Goal: Information Seeking & Learning: Find specific fact

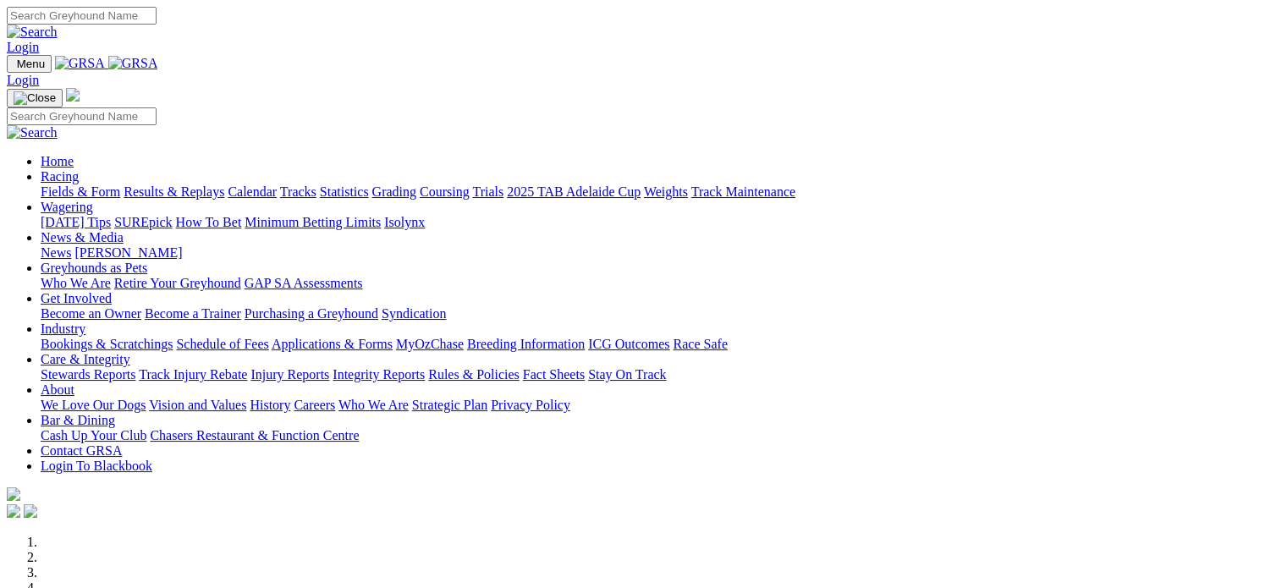
click at [425, 367] on link "Integrity Reports" at bounding box center [378, 374] width 92 height 14
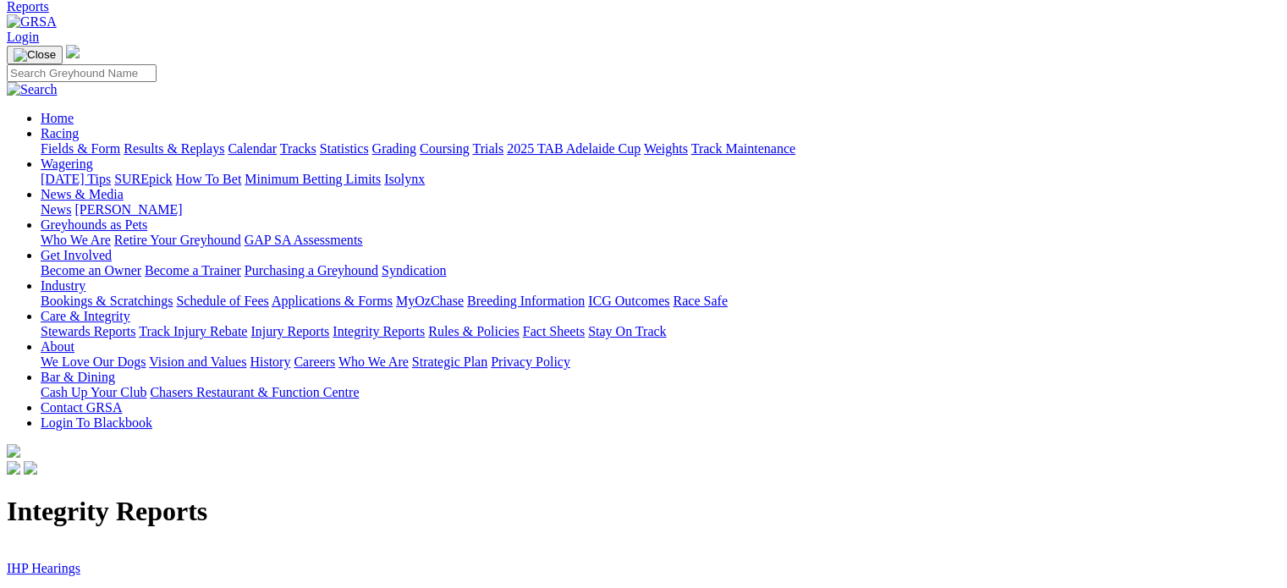
scroll to position [74, 0]
click at [108, 587] on link "Stewards Inquiries" at bounding box center [58, 598] width 102 height 14
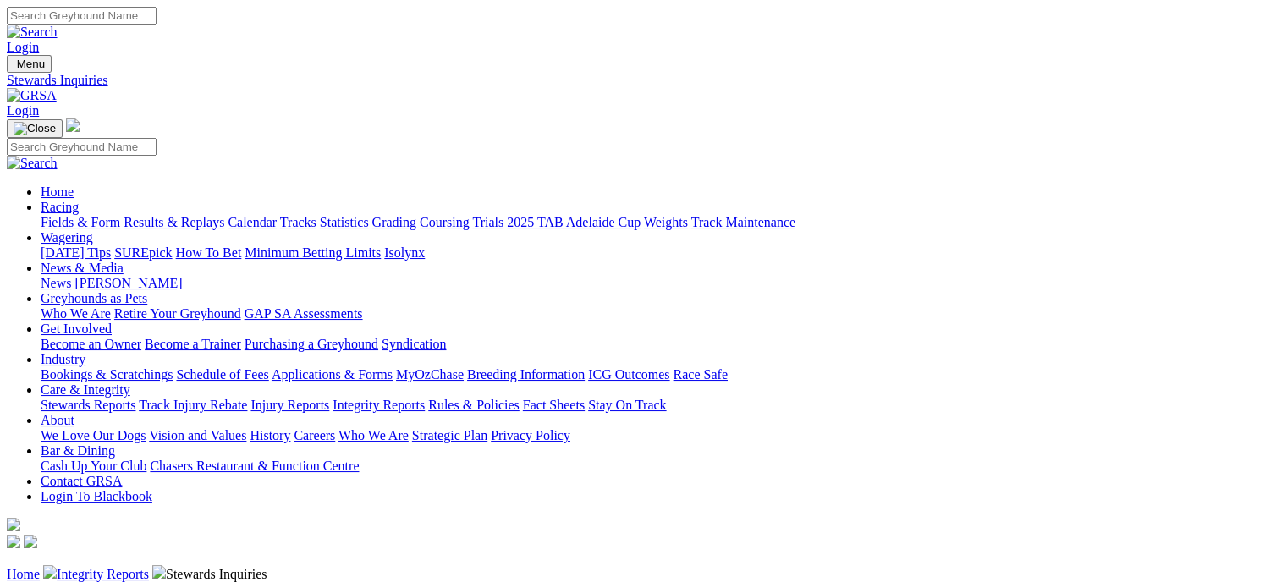
click at [157, 12] on input "Search" at bounding box center [82, 16] width 150 height 18
type input "little mystic"
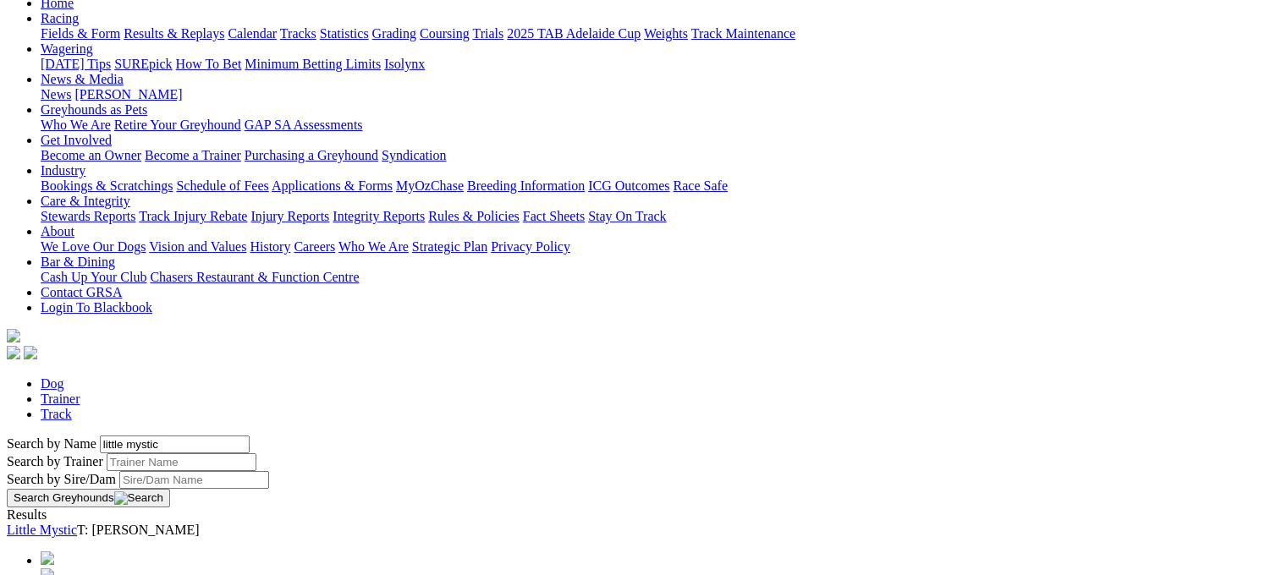
scroll to position [193, 0]
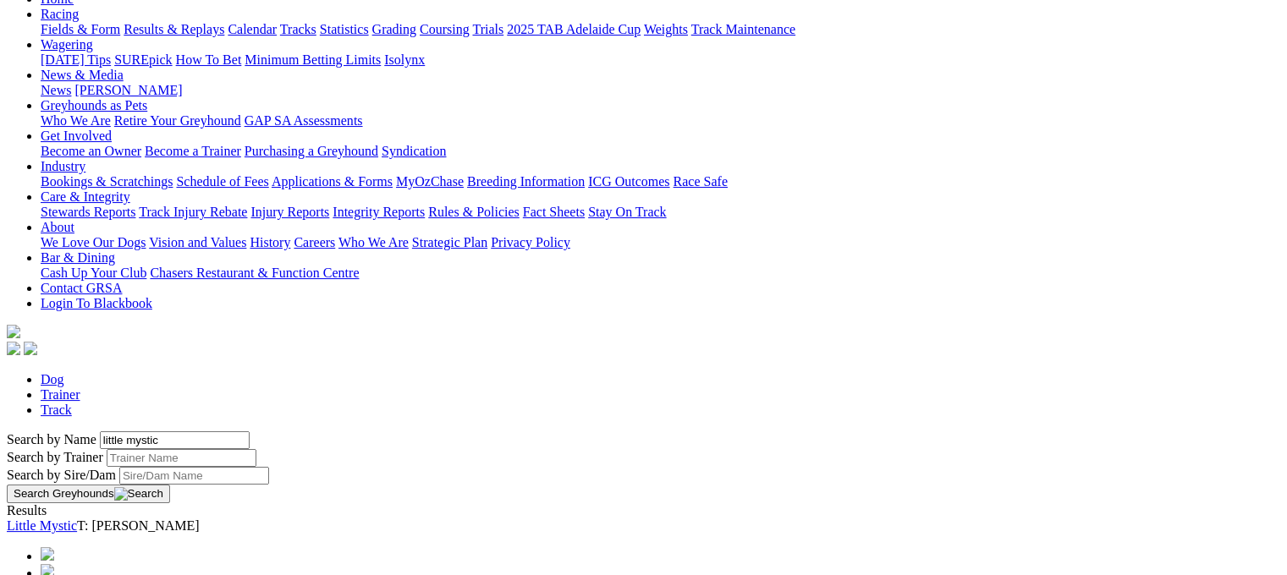
click at [77, 519] on link "Little Mystic" at bounding box center [42, 526] width 70 height 14
